Goal: Task Accomplishment & Management: Complete application form

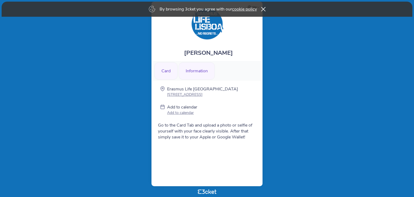
click at [167, 73] on div "Card" at bounding box center [165, 70] width 23 height 17
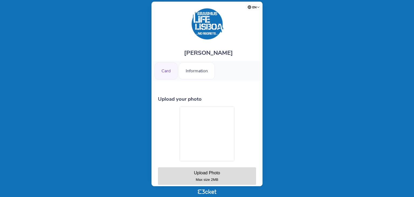
click at [218, 174] on div "Upload Photo" at bounding box center [207, 172] width 26 height 5
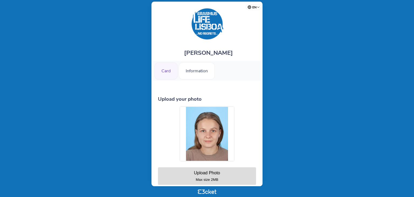
click at [170, 72] on div "Card" at bounding box center [165, 70] width 23 height 17
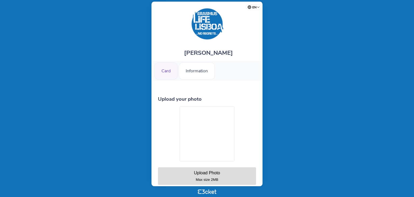
click at [164, 70] on div "Card" at bounding box center [165, 70] width 23 height 17
click at [206, 171] on div "Upload Photo" at bounding box center [207, 172] width 26 height 5
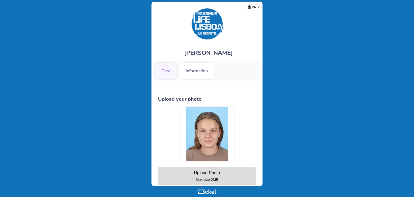
scroll to position [33, 0]
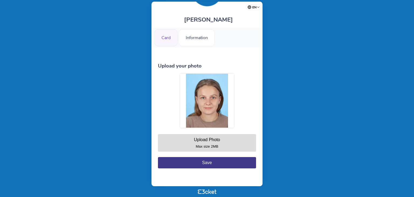
click at [205, 166] on button "Save" at bounding box center [207, 162] width 98 height 11
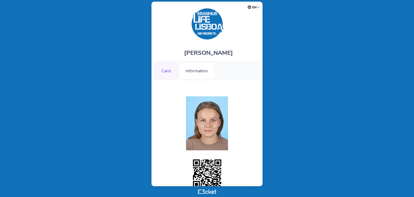
click at [168, 73] on div "Card" at bounding box center [165, 70] width 23 height 17
click at [188, 68] on div "Information" at bounding box center [197, 70] width 36 height 17
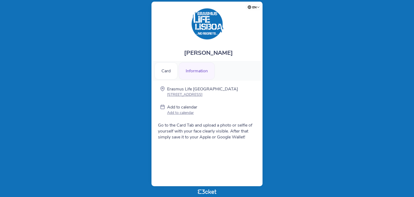
click at [202, 71] on div "Information" at bounding box center [197, 70] width 36 height 17
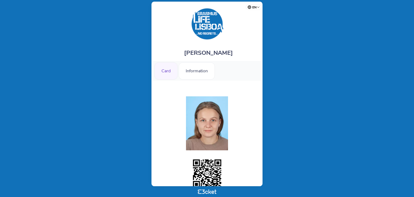
scroll to position [33, 0]
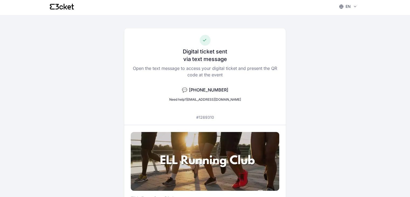
scroll to position [1, 0]
